Goal: Information Seeking & Learning: Learn about a topic

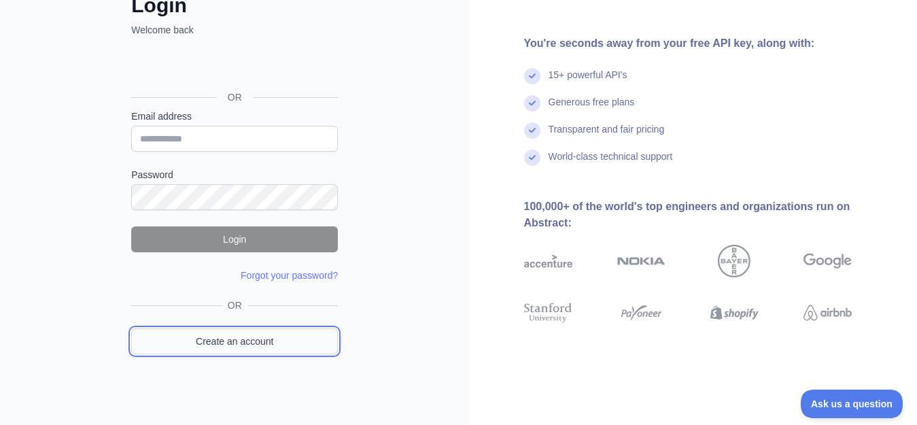
click at [265, 338] on link "Create an account" at bounding box center [234, 341] width 207 height 26
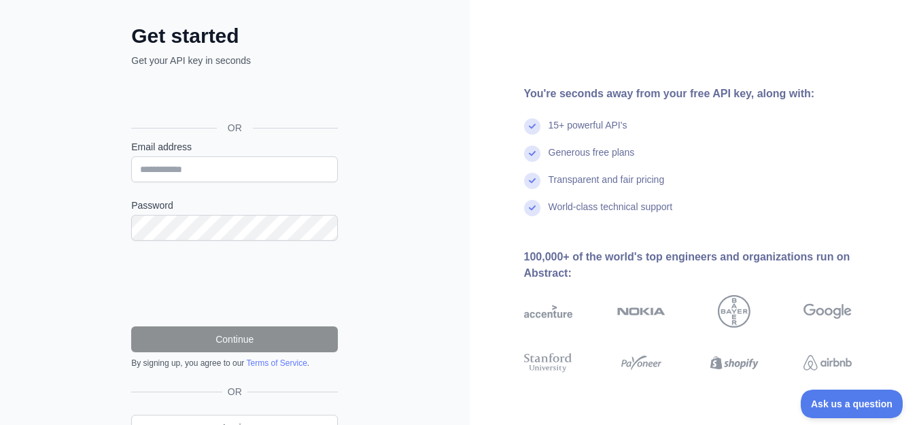
scroll to position [94, 0]
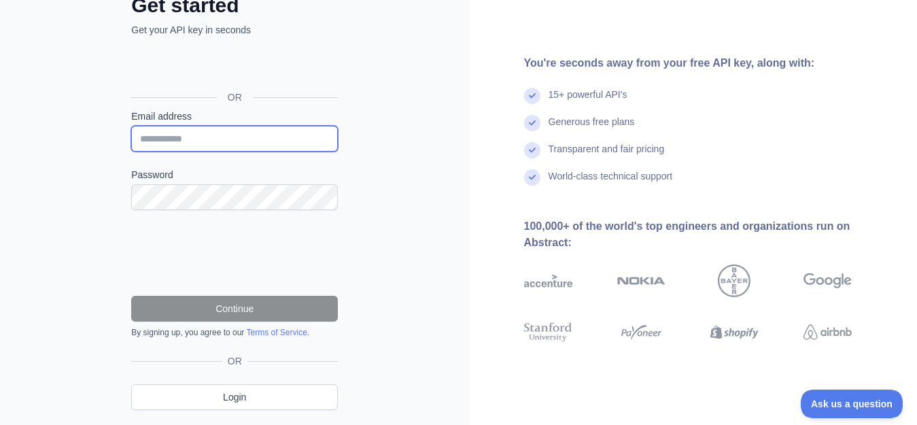
click at [171, 139] on input "Email address" at bounding box center [234, 139] width 207 height 26
type input "**********"
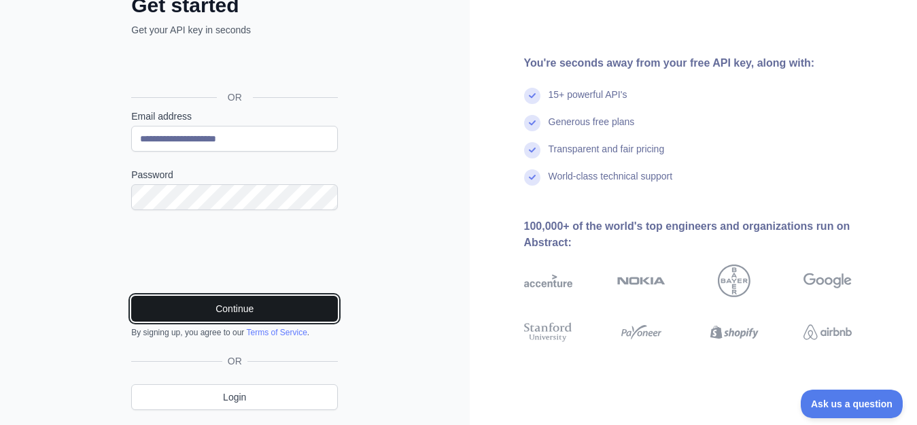
click at [204, 313] on button "Continue" at bounding box center [234, 309] width 207 height 26
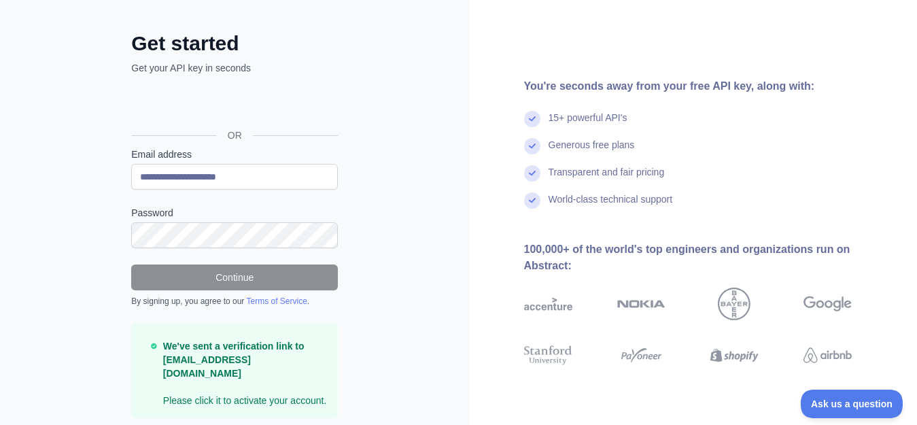
scroll to position [89, 0]
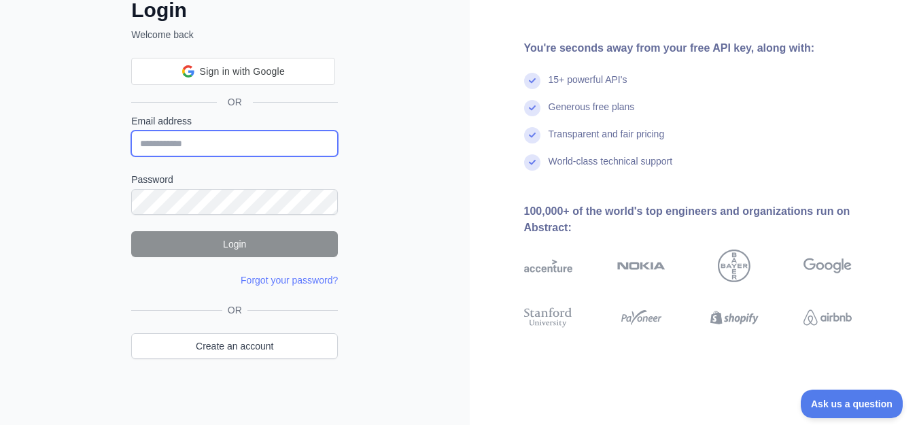
type input "**********"
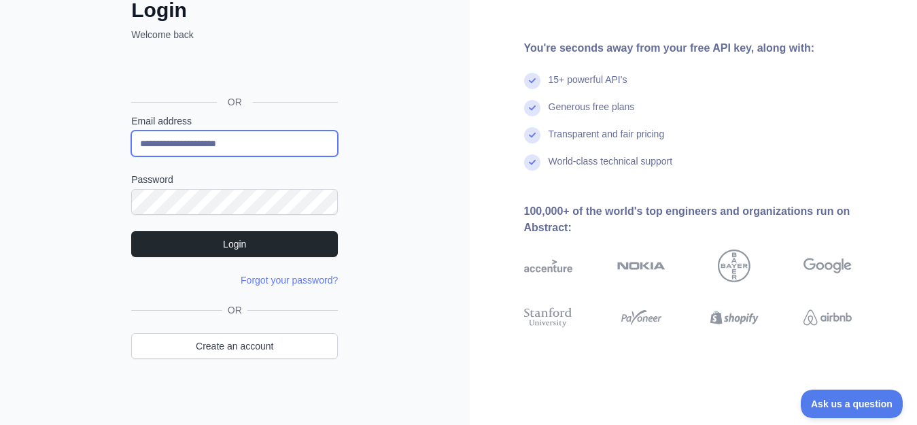
click at [199, 139] on input "**********" at bounding box center [234, 143] width 207 height 26
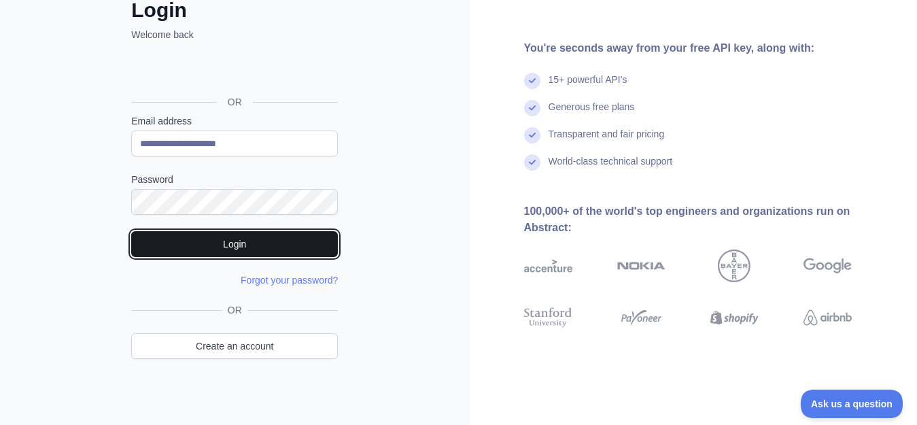
click at [241, 245] on button "Login" at bounding box center [234, 244] width 207 height 26
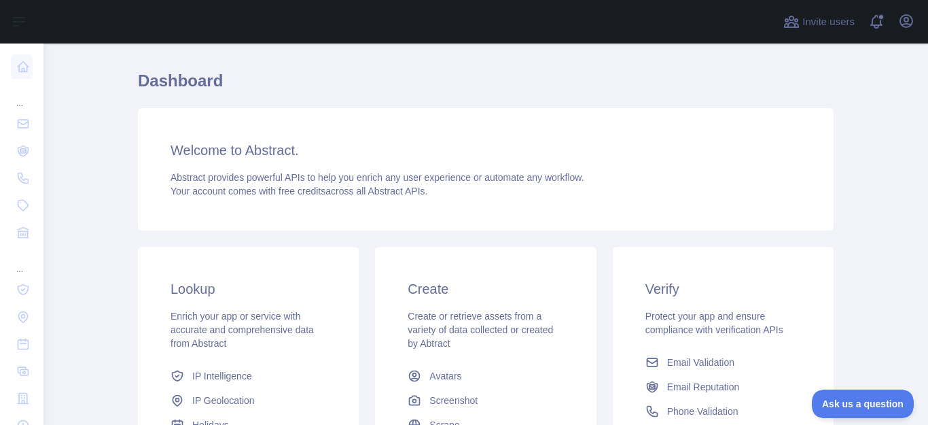
scroll to position [28, 0]
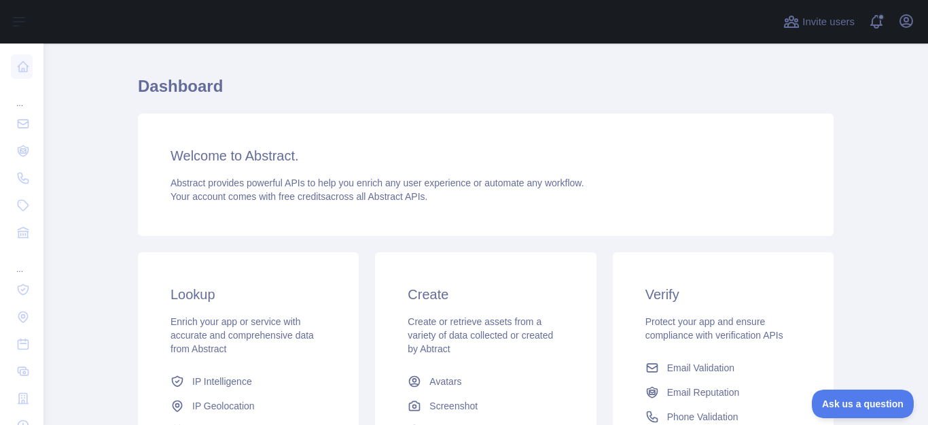
click at [871, 101] on main "Dashboard Welcome to Abstract. Abstract provides powerful APIs to help you enri…" at bounding box center [485, 233] width 885 height 381
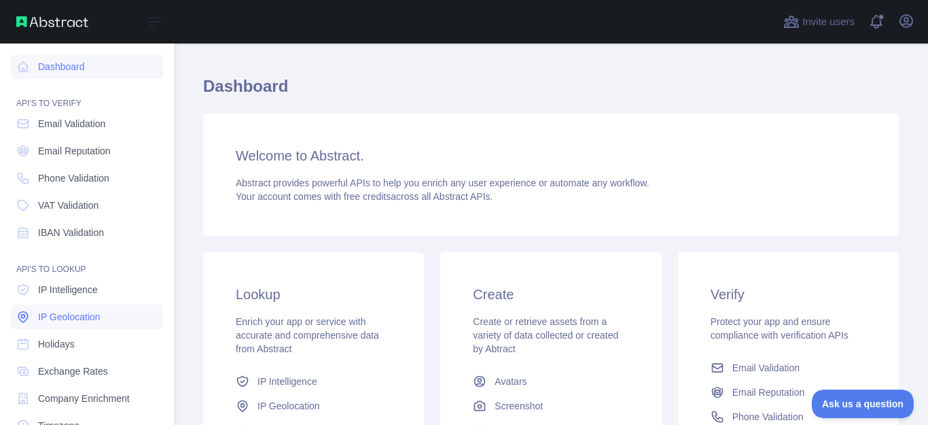
click at [72, 317] on span "IP Geolocation" at bounding box center [69, 317] width 63 height 14
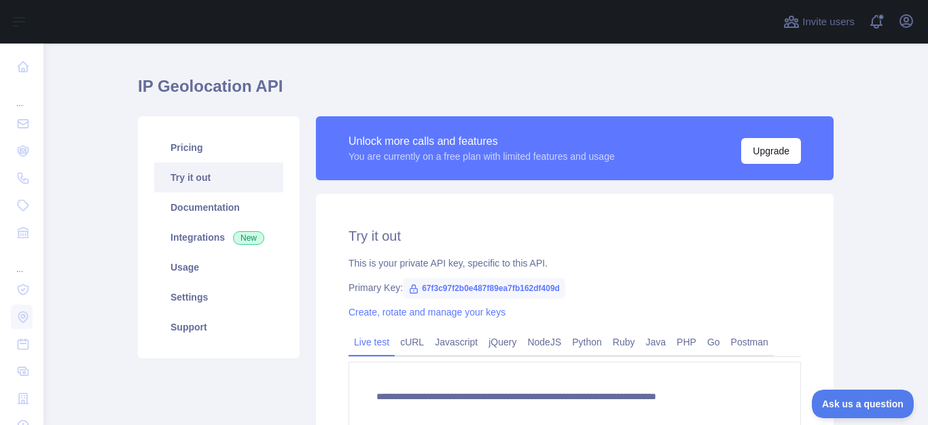
type textarea "**********"
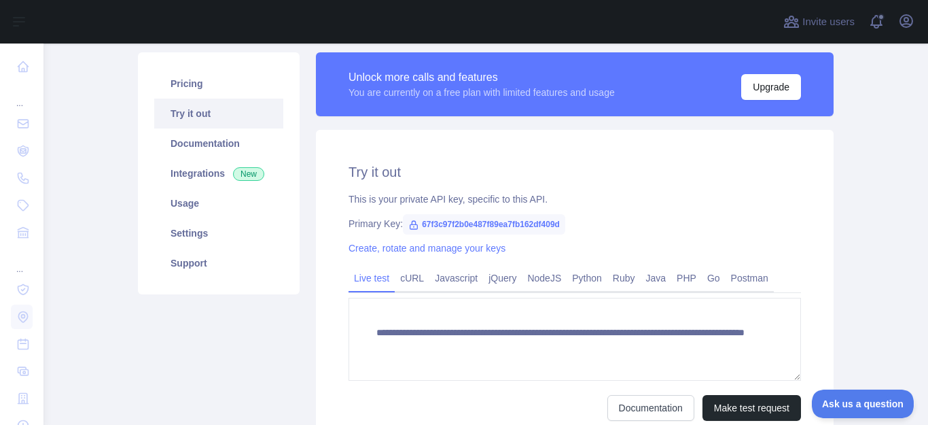
scroll to position [75, 0]
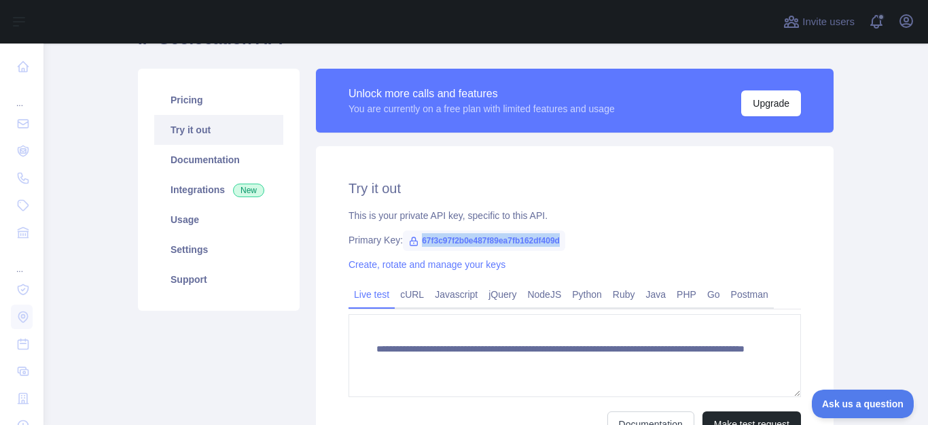
drag, startPoint x: 556, startPoint y: 239, endPoint x: 415, endPoint y: 239, distance: 140.7
click at [415, 239] on span "67f3c97f2b0e487f89ea7fb162df409d" at bounding box center [484, 240] width 162 height 20
copy span "67f3c97f2b0e487f89ea7fb162df409d"
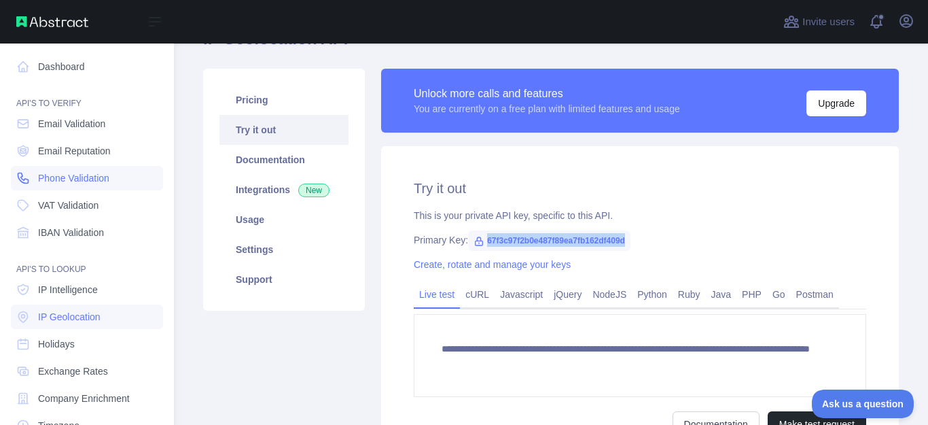
click at [74, 176] on span "Phone Validation" at bounding box center [73, 178] width 71 height 14
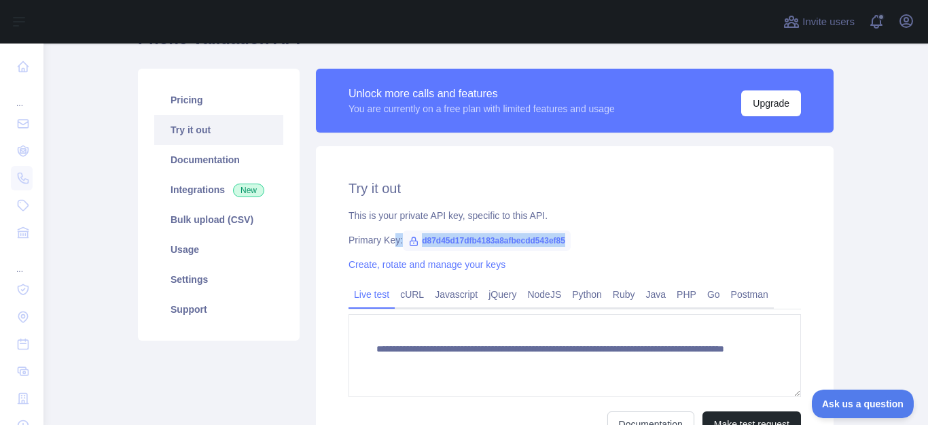
drag, startPoint x: 561, startPoint y: 238, endPoint x: 386, endPoint y: 239, distance: 174.7
click at [386, 239] on div "Primary Key: d87d45d17dfb4183a8afbecdd543ef85" at bounding box center [575, 240] width 453 height 14
copy div "y: d87d45d17dfb4183a8afbecdd543ef85"
click at [517, 239] on span "d87d45d17dfb4183a8afbecdd543ef85" at bounding box center [487, 240] width 168 height 20
drag, startPoint x: 560, startPoint y: 239, endPoint x: 415, endPoint y: 241, distance: 145.5
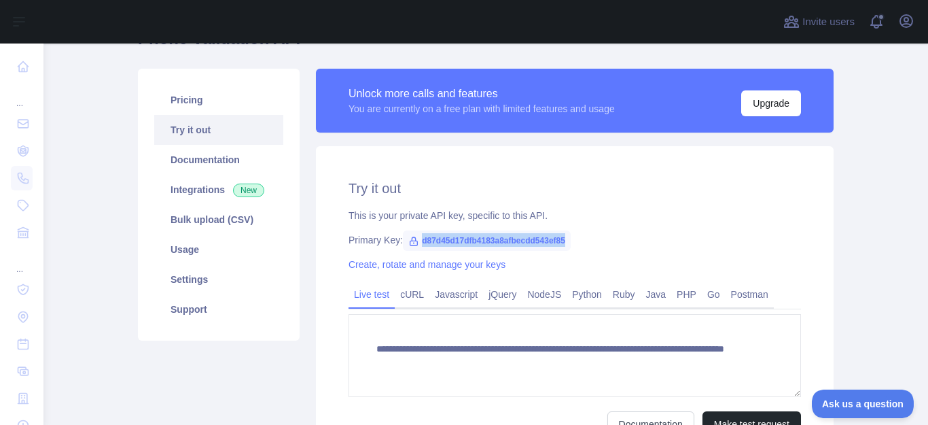
click at [415, 241] on span "d87d45d17dfb4183a8afbecdd543ef85" at bounding box center [487, 240] width 168 height 20
copy span "d87d45d17dfb4183a8afbecdd543ef85"
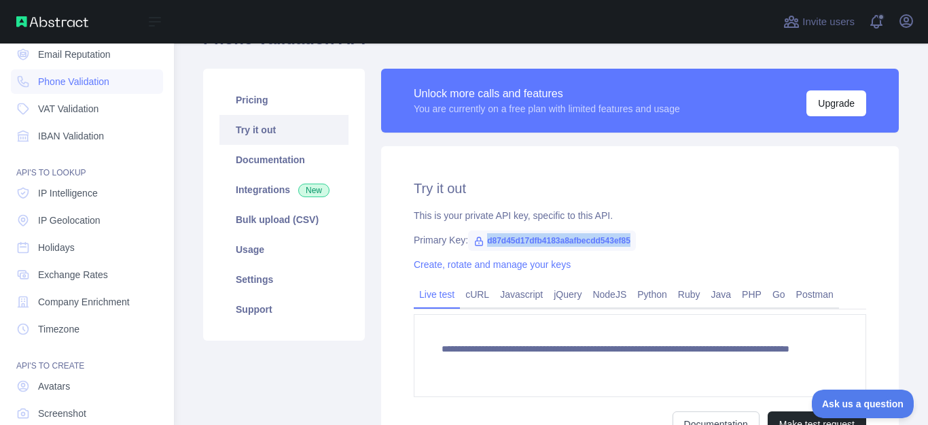
scroll to position [99, 0]
click at [97, 305] on span "Company Enrichment" at bounding box center [84, 300] width 92 height 14
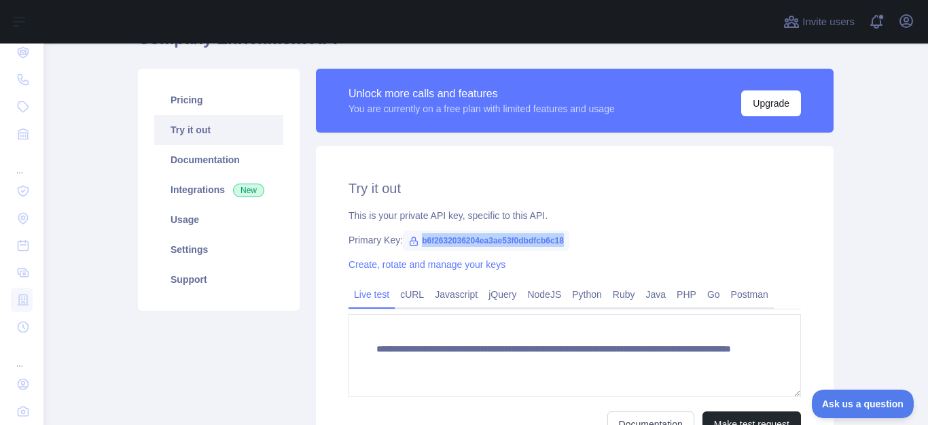
drag, startPoint x: 559, startPoint y: 241, endPoint x: 415, endPoint y: 245, distance: 144.1
click at [415, 245] on span "b6f2632036204ea3ae53f0dbdfcb6c18" at bounding box center [486, 240] width 167 height 20
copy span "b6f2632036204ea3ae53f0dbdfcb6c18"
